Goal: Task Accomplishment & Management: Use online tool/utility

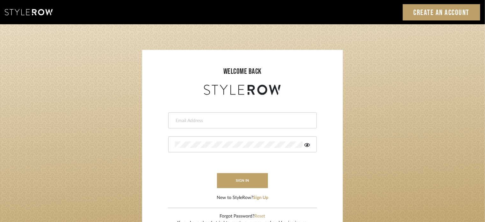
click at [209, 116] on div at bounding box center [242, 120] width 149 height 16
type input "denese@theperfectvignette.com"
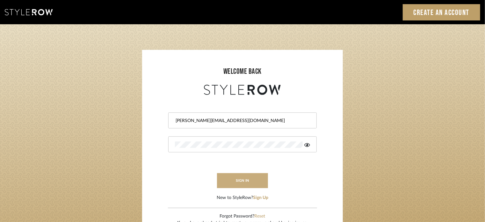
click at [246, 179] on button "sign in" at bounding box center [242, 180] width 51 height 15
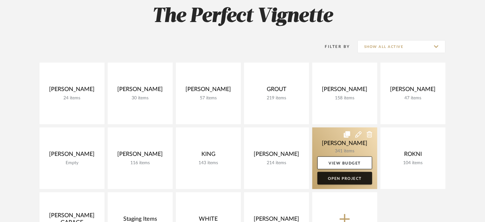
scroll to position [128, 0]
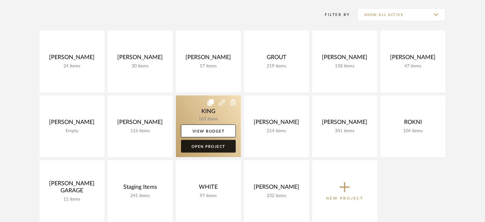
click at [212, 146] on link "Open Project" at bounding box center [208, 146] width 55 height 13
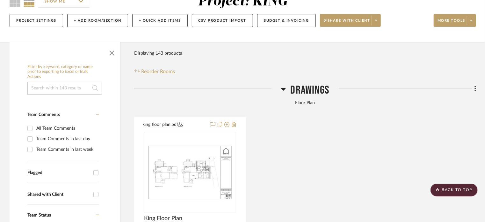
scroll to position [64, 0]
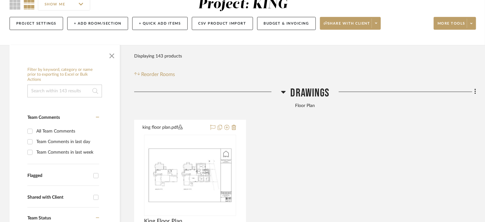
click at [283, 91] on icon at bounding box center [283, 92] width 4 height 3
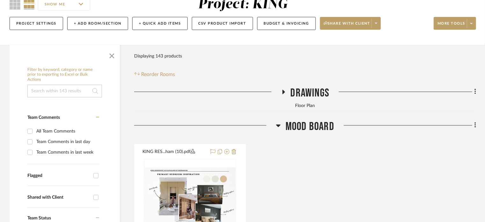
click at [277, 124] on icon at bounding box center [278, 125] width 4 height 3
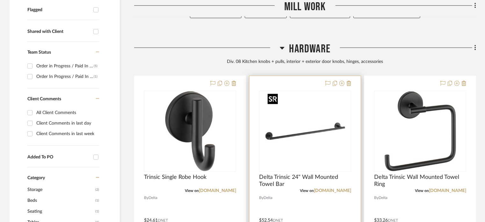
scroll to position [255, 0]
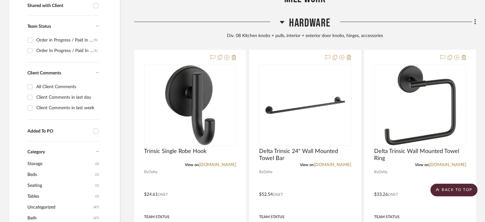
click at [276, 19] on div at bounding box center [207, 24] width 146 height 16
click at [281, 21] on icon at bounding box center [282, 22] width 4 height 3
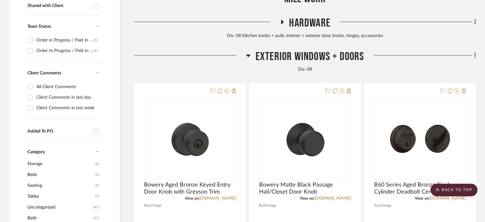
click at [247, 55] on icon at bounding box center [248, 56] width 4 height 3
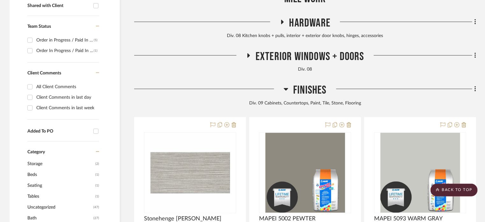
click at [286, 88] on icon at bounding box center [286, 89] width 5 height 8
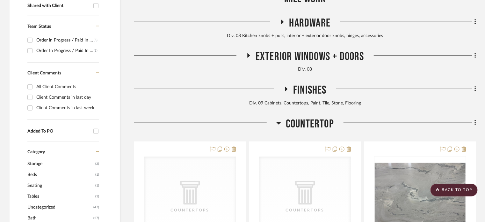
click at [278, 122] on icon at bounding box center [279, 123] width 4 height 3
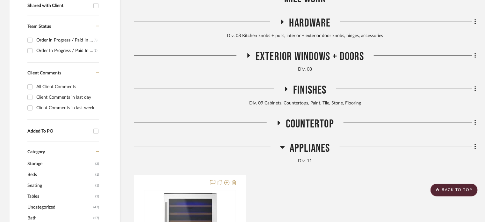
click at [283, 147] on icon at bounding box center [283, 147] width 4 height 3
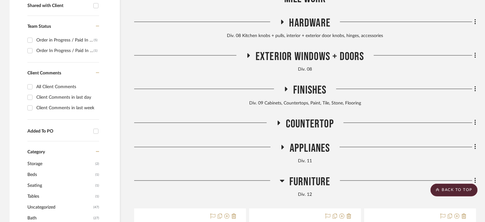
click at [281, 178] on icon at bounding box center [282, 181] width 5 height 8
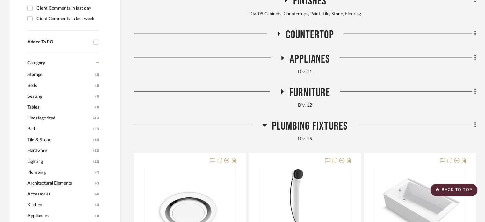
scroll to position [383, 0]
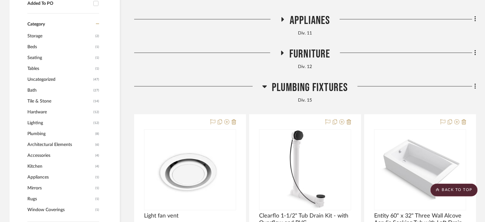
click at [262, 87] on icon at bounding box center [264, 87] width 5 height 8
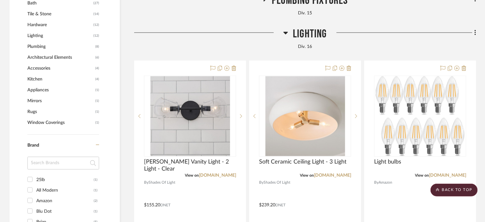
scroll to position [478, 0]
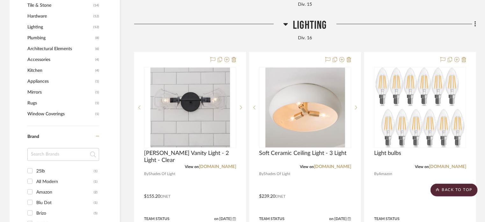
click at [286, 25] on icon at bounding box center [286, 24] width 4 height 3
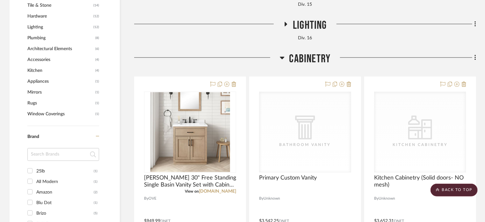
click at [284, 57] on icon at bounding box center [282, 58] width 5 height 8
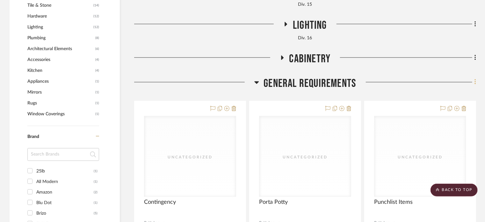
click at [474, 83] on fa-icon at bounding box center [475, 82] width 4 height 11
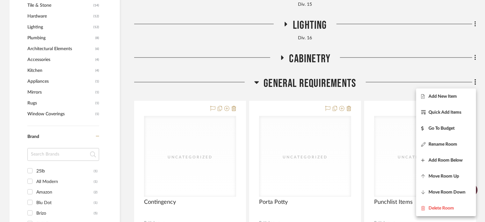
click at [298, 84] on div at bounding box center [242, 111] width 485 height 222
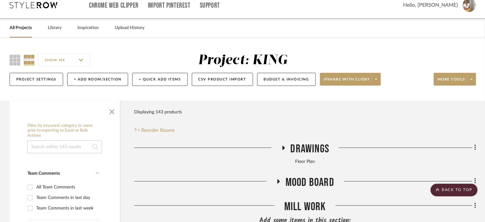
scroll to position [0, 0]
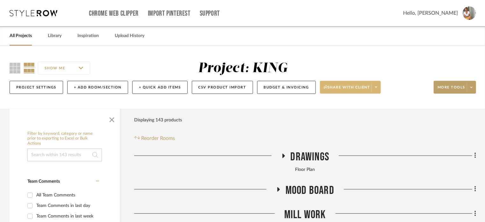
click at [378, 86] on span at bounding box center [376, 87] width 9 height 10
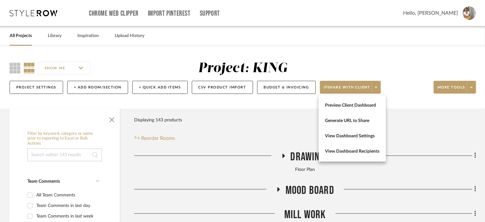
click at [401, 80] on div at bounding box center [242, 111] width 485 height 222
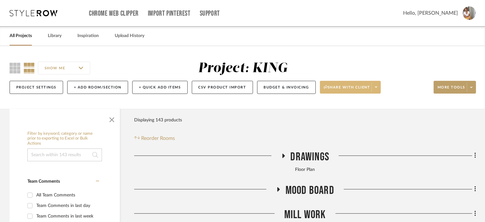
click at [376, 85] on span at bounding box center [376, 87] width 9 height 10
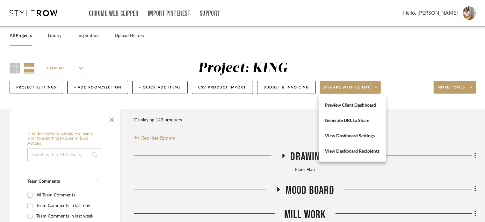
click at [400, 83] on div at bounding box center [242, 111] width 485 height 222
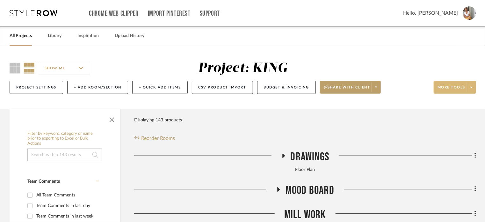
click at [473, 88] on icon at bounding box center [472, 87] width 2 height 4
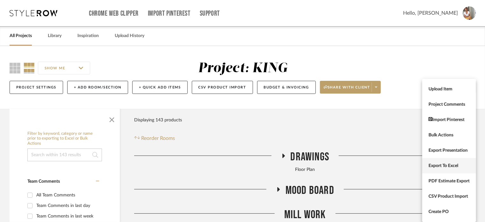
click at [449, 164] on span "Export To Excel" at bounding box center [449, 165] width 41 height 5
